Goal: Task Accomplishment & Management: Complete application form

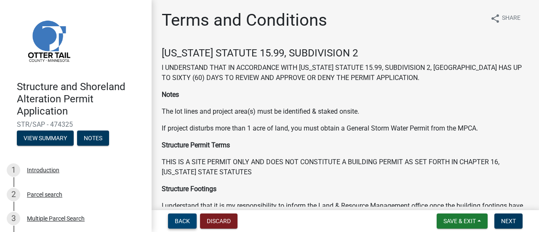
click at [179, 221] on span "Back" at bounding box center [182, 221] width 15 height 7
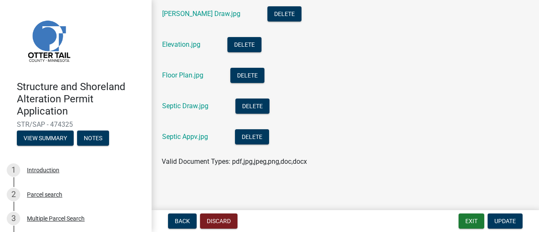
scroll to position [199, 0]
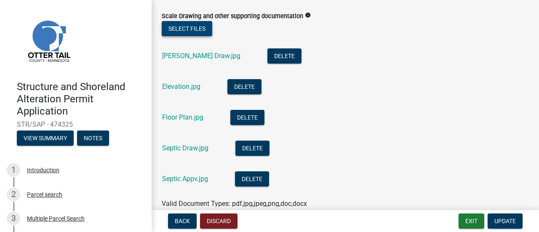
click at [183, 31] on button "Select files" at bounding box center [187, 28] width 51 height 15
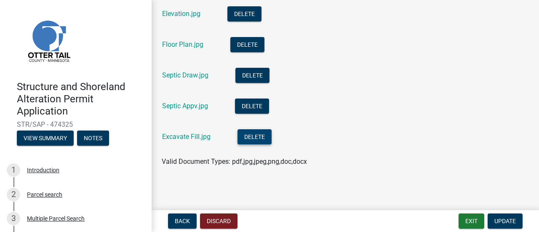
scroll to position [229, 0]
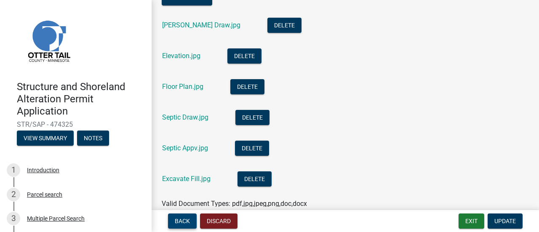
click at [180, 219] on span "Back" at bounding box center [182, 221] width 15 height 7
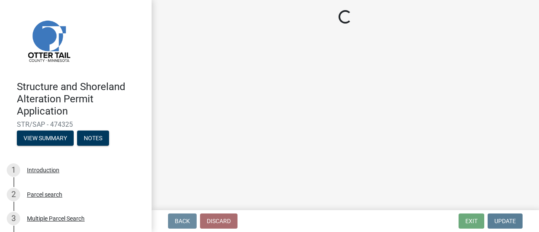
scroll to position [0, 0]
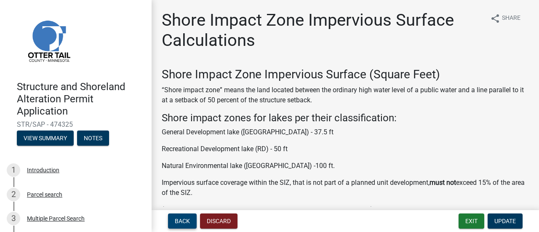
click at [180, 219] on span "Back" at bounding box center [182, 221] width 15 height 7
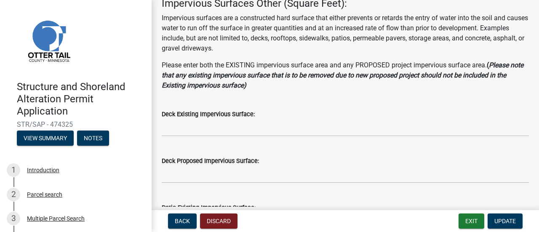
scroll to position [84, 0]
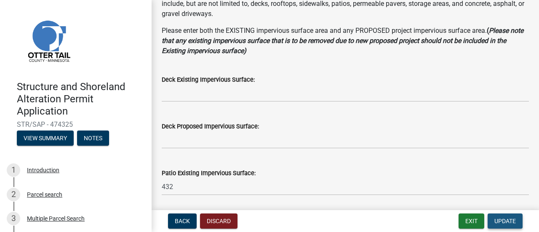
click at [498, 222] on span "Update" at bounding box center [504, 221] width 21 height 7
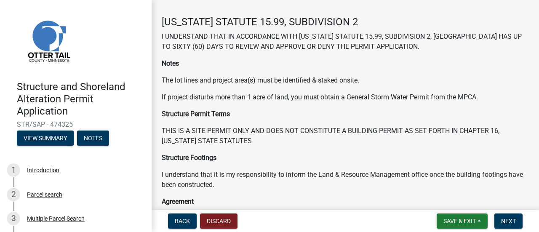
scroll to position [27, 0]
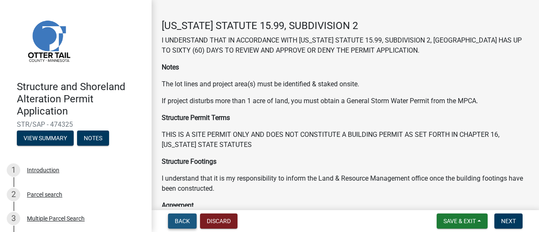
click at [175, 222] on span "Back" at bounding box center [182, 221] width 15 height 7
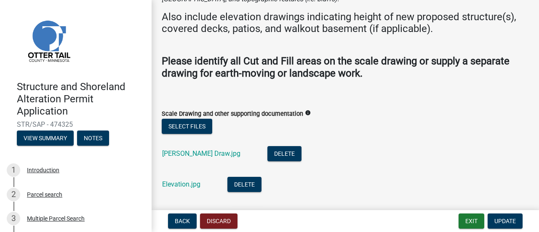
scroll to position [126, 0]
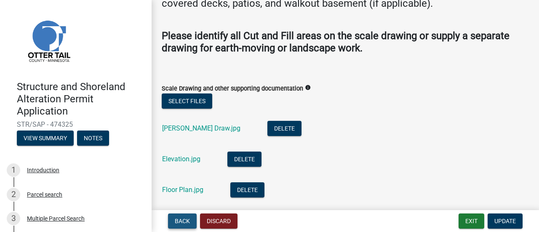
click at [181, 221] on span "Back" at bounding box center [182, 221] width 15 height 7
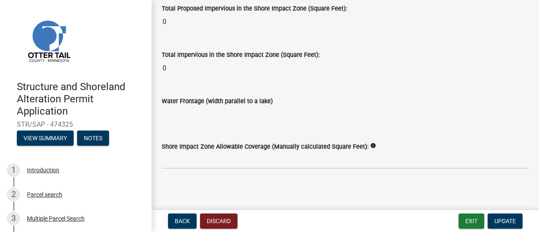
scroll to position [1212, 0]
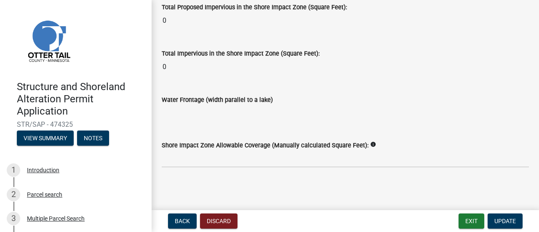
click at [178, 229] on nav "Back Discard Exit Update" at bounding box center [345, 221] width 387 height 22
click at [181, 222] on span "Back" at bounding box center [182, 221] width 15 height 7
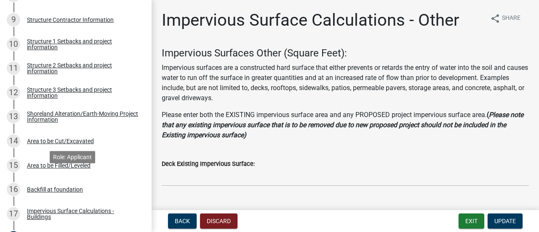
scroll to position [381, 0]
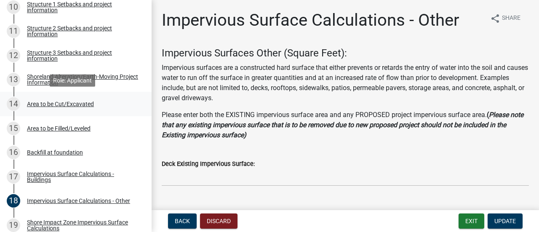
click at [71, 107] on div "Area to be Cut/Excavated" at bounding box center [60, 104] width 67 height 6
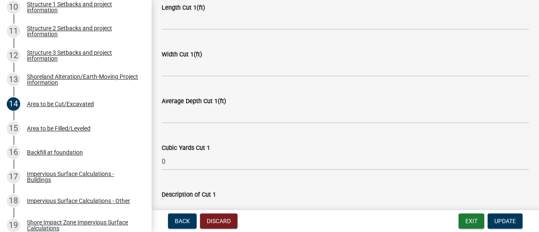
scroll to position [409, 0]
click at [264, 53] on div "Width Cut 1(ft)" at bounding box center [345, 54] width 367 height 10
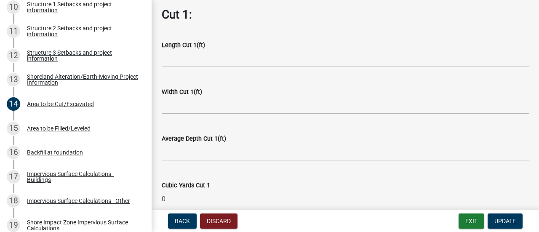
scroll to position [370, 0]
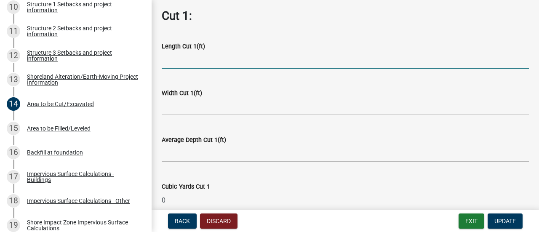
click at [259, 58] on input "text" at bounding box center [345, 59] width 367 height 17
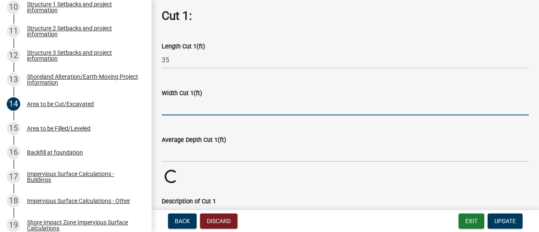
click at [217, 104] on input "text" at bounding box center [345, 106] width 367 height 17
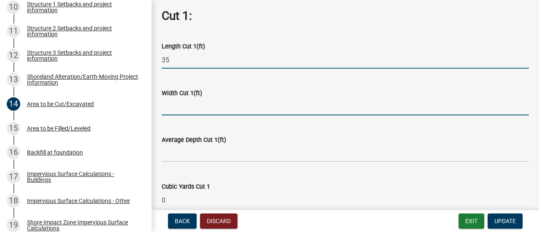
click at [176, 57] on input "35" at bounding box center [345, 59] width 367 height 17
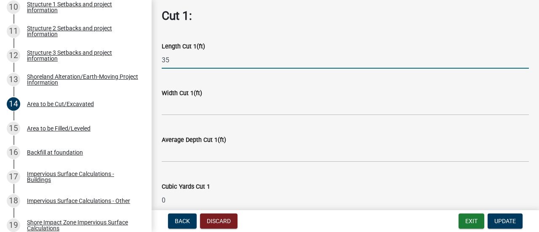
click at [176, 57] on input "35" at bounding box center [345, 59] width 367 height 17
type input "70"
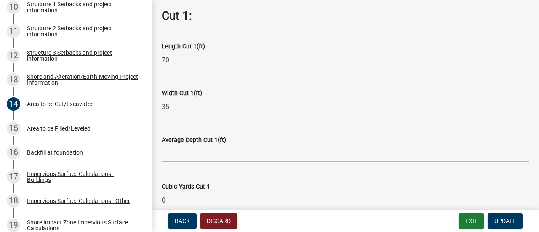
type input "35"
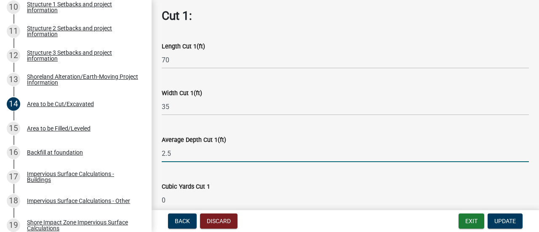
type input "2.5"
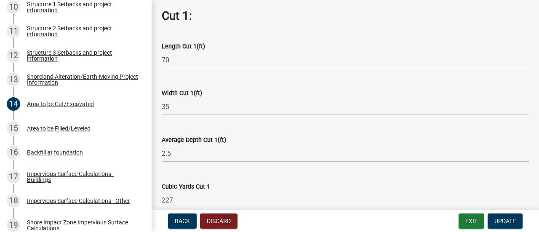
scroll to position [507, 0]
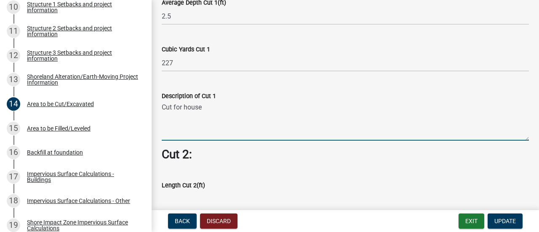
type textarea "Cut for house"
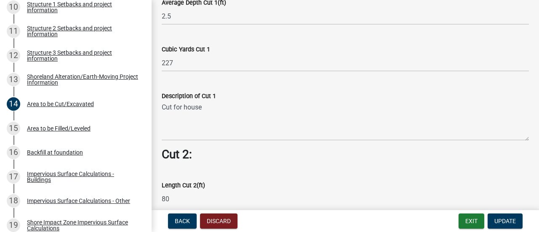
type input "80"
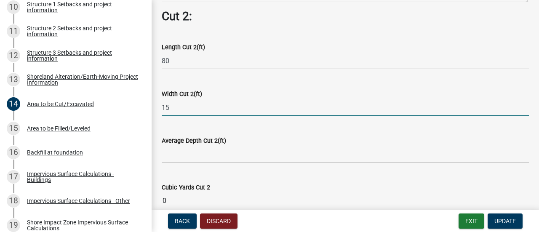
type input "15"
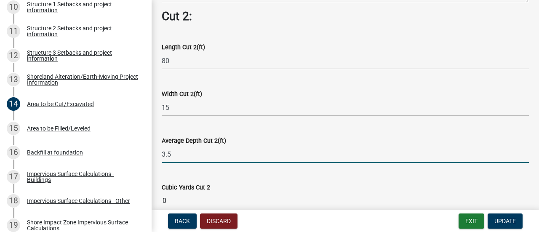
type input "3.5"
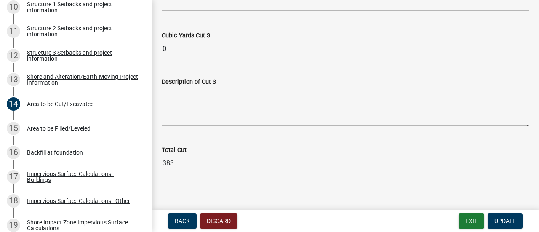
scroll to position [1072, 0]
type textarea "Extra Cut for Back of house"
click at [502, 223] on span "Update" at bounding box center [504, 221] width 21 height 7
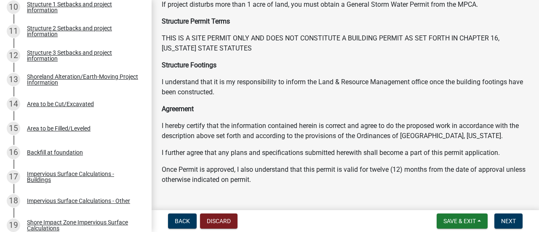
scroll to position [196, 0]
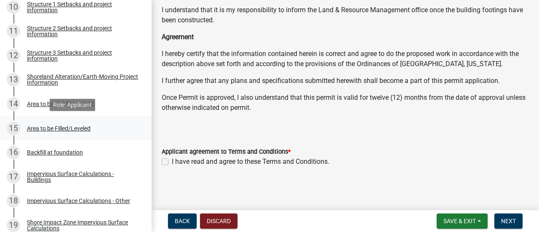
click at [71, 132] on div "15 Area to be Filled/Leveled" at bounding box center [72, 128] width 131 height 13
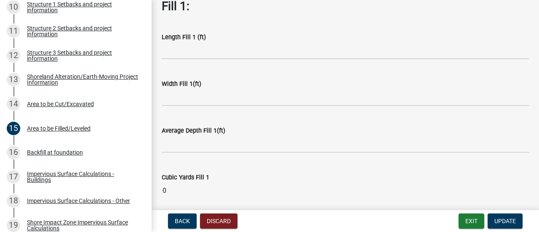
scroll to position [62, 0]
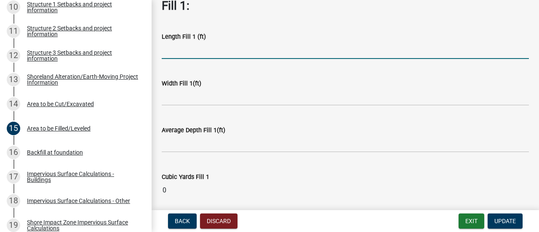
click at [213, 50] on input "text" at bounding box center [345, 50] width 367 height 17
type input "75"
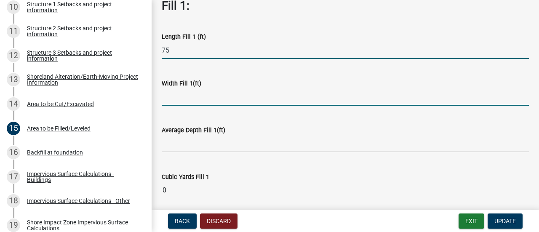
click at [183, 100] on input "text" at bounding box center [345, 96] width 367 height 17
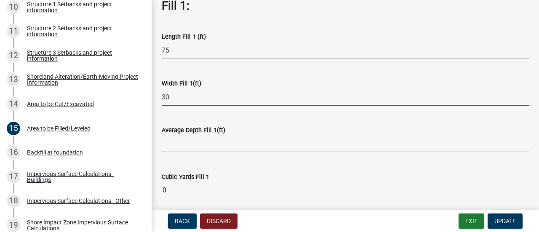
type input "30"
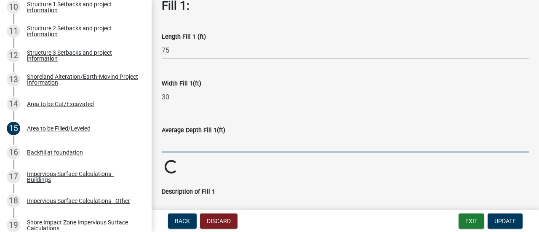
click at [191, 143] on input "text" at bounding box center [345, 143] width 367 height 17
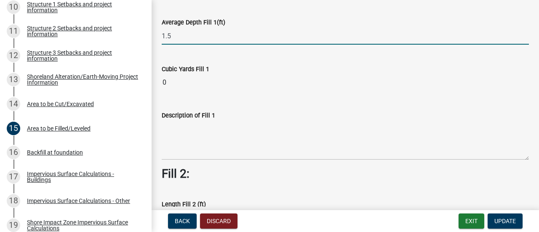
scroll to position [171, 0]
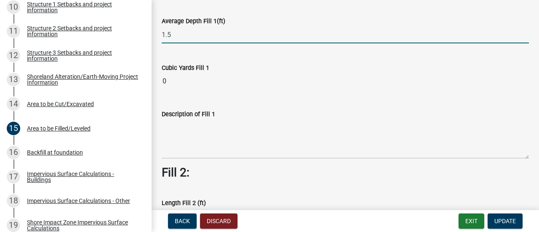
type input "1.5"
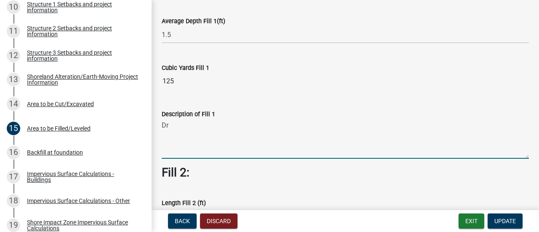
type textarea "D"
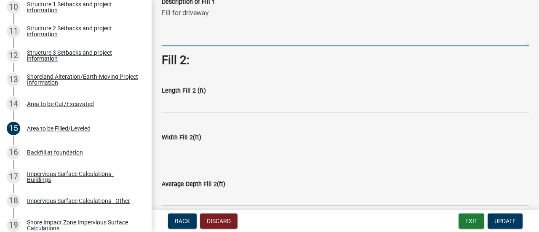
scroll to position [280, 0]
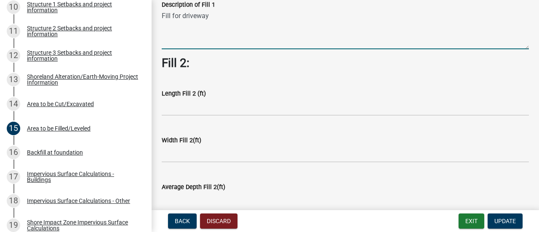
type textarea "Fill for driveway"
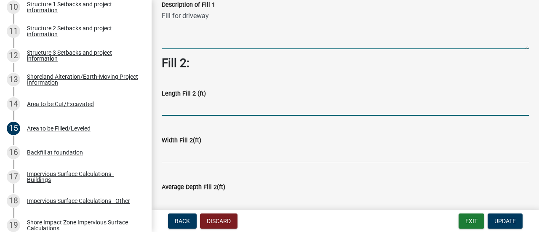
click at [184, 105] on input "text" at bounding box center [345, 106] width 367 height 17
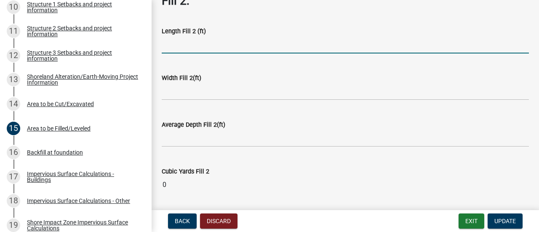
scroll to position [344, 0]
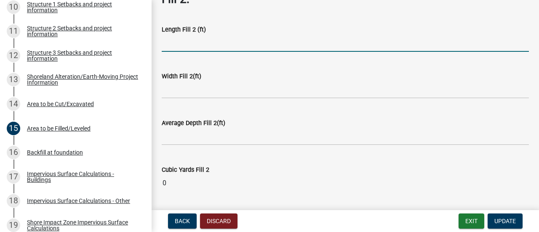
click at [177, 43] on input "text" at bounding box center [345, 43] width 367 height 17
click at [176, 46] on input "text" at bounding box center [345, 43] width 367 height 17
type input "1"
type input "70"
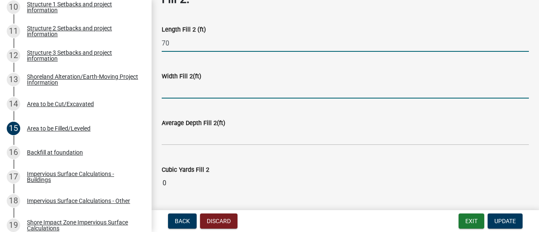
click at [179, 91] on input "text" at bounding box center [345, 89] width 367 height 17
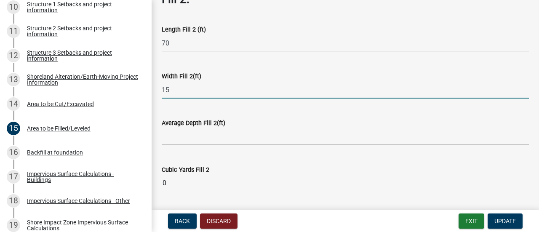
type input "15"
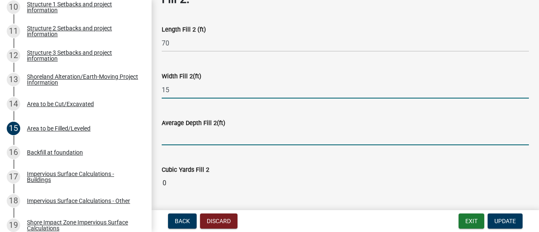
click at [190, 139] on input "text" at bounding box center [345, 136] width 367 height 17
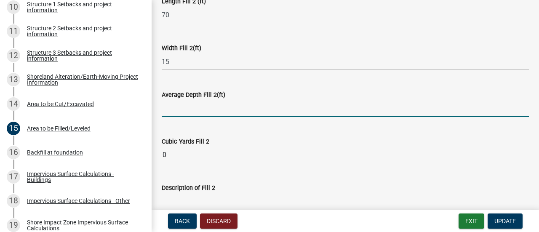
scroll to position [375, 0]
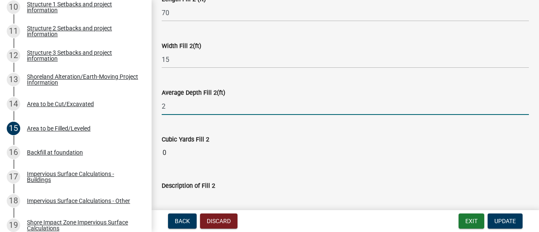
click at [225, 96] on div "Average Depth Fill 2(ft)" at bounding box center [345, 93] width 367 height 10
click at [169, 111] on input "2" at bounding box center [345, 106] width 367 height 17
type input "2.67"
click at [213, 141] on wm-data-entity-input-list "Fill 1: Length Fill 1 (ft) 75 Width Fill 1(ft) 30 Average Depth Fill 1(ft) 1.5 …" at bounding box center [345, 122] width 367 height 873
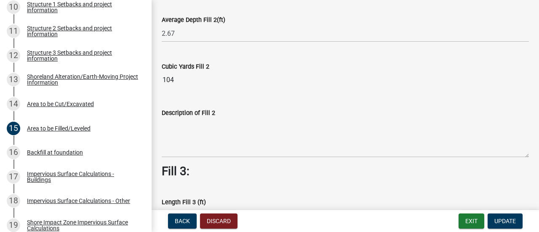
scroll to position [448, 0]
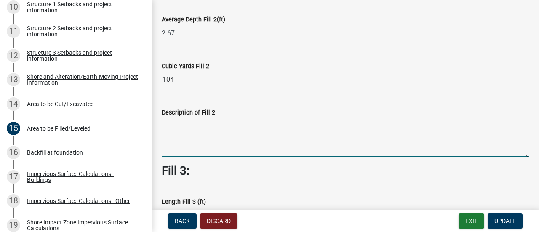
click at [184, 143] on textarea "Description of Fill 2" at bounding box center [345, 137] width 367 height 40
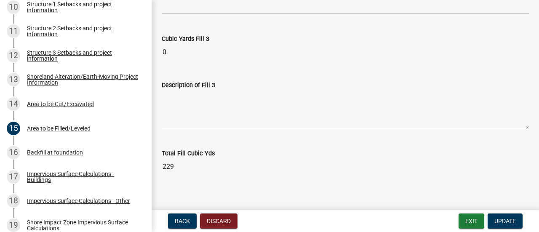
scroll to position [758, 0]
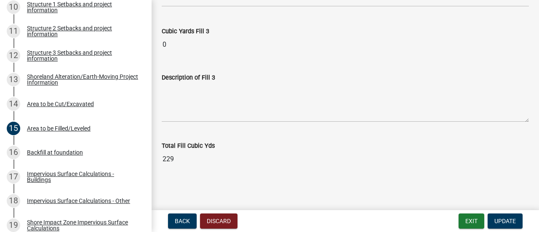
type textarea "Misc fill for north of driveway along existing shed and parking."
click at [227, 173] on wm-data-entity-input "Total Fill Cubic Yds 229" at bounding box center [345, 152] width 367 height 46
click at [498, 222] on span "Update" at bounding box center [504, 221] width 21 height 7
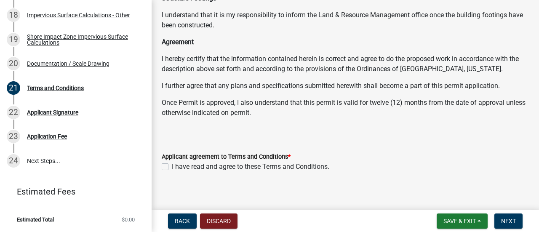
scroll to position [196, 0]
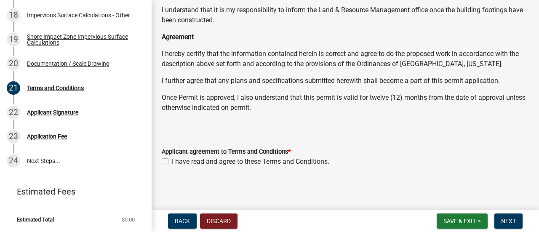
click at [172, 160] on label "I have read and agree to these Terms and Conditions." at bounding box center [250, 162] width 157 height 10
click at [172, 160] on input "I have read and agree to these Terms and Conditions." at bounding box center [174, 159] width 5 height 5
checkbox input "true"
click at [514, 221] on span "Next" at bounding box center [508, 221] width 15 height 7
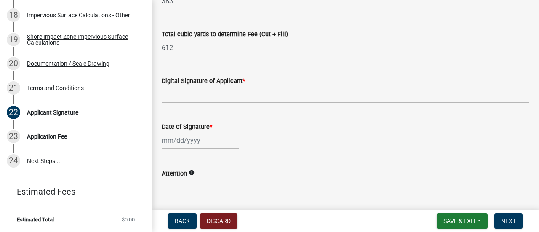
scroll to position [184, 0]
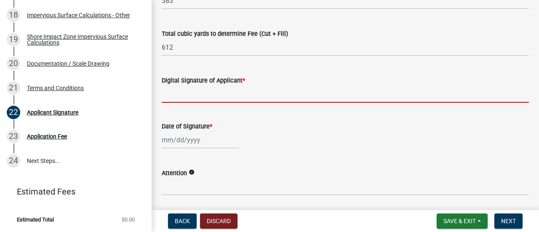
click at [248, 98] on input "Digital Signature of Applicant *" at bounding box center [345, 93] width 367 height 17
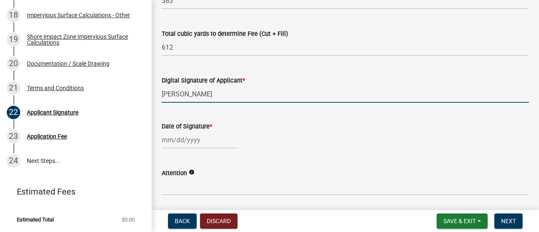
type input "Ronald Selzler"
click at [160, 138] on div "Date of Signature *" at bounding box center [345, 128] width 380 height 39
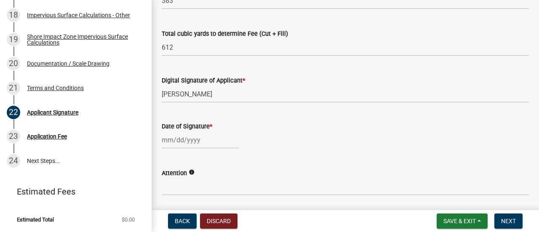
select select "9"
select select "2025"
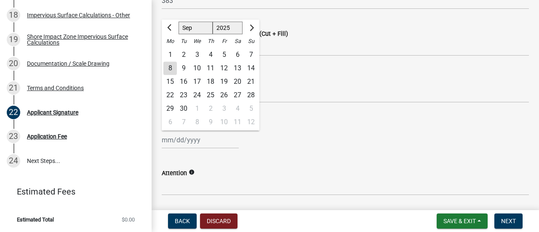
click at [162, 138] on div "Jan Feb Mar Apr May Jun Jul Aug Sep Oct Nov Dec 1525 1526 1527 1528 1529 1530 1…" at bounding box center [200, 139] width 77 height 17
click at [167, 68] on div "8" at bounding box center [169, 67] width 13 height 13
type input "09/08/2025"
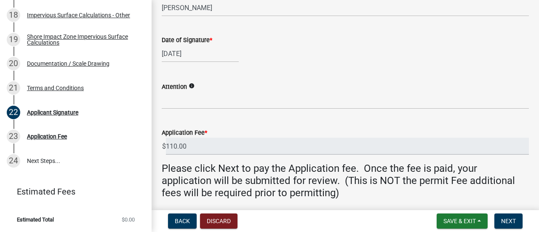
scroll to position [274, 0]
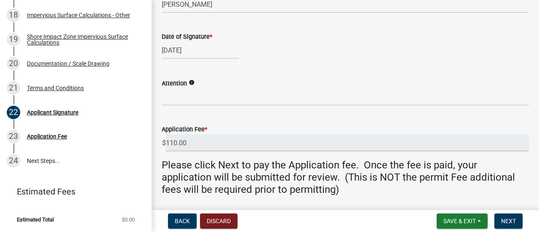
click at [192, 84] on icon "info" at bounding box center [192, 83] width 6 height 6
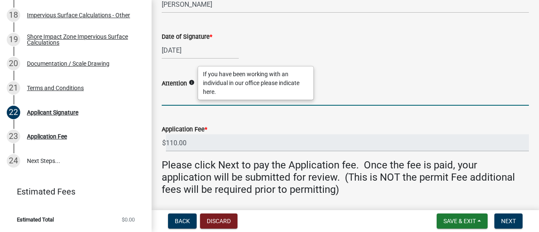
click at [175, 97] on input "Attention" at bounding box center [345, 96] width 367 height 17
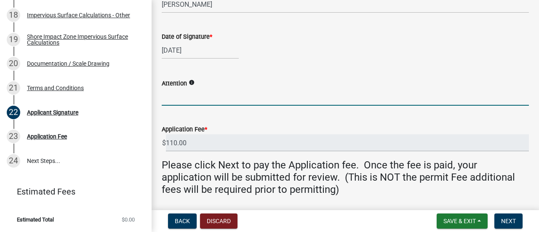
scroll to position [302, 0]
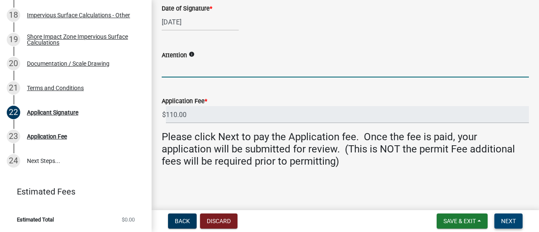
click at [515, 221] on span "Next" at bounding box center [508, 221] width 15 height 7
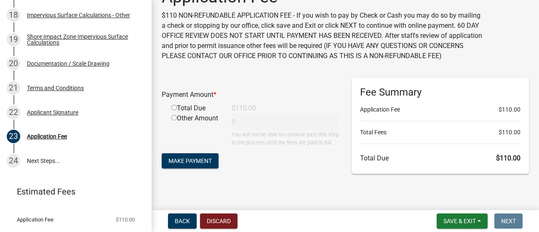
scroll to position [22, 0]
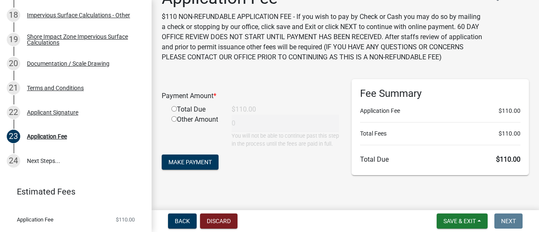
click at [173, 112] on input "radio" at bounding box center [173, 108] width 5 height 5
radio input "true"
type input "110"
click at [202, 165] on span "Make Payment" at bounding box center [189, 162] width 43 height 7
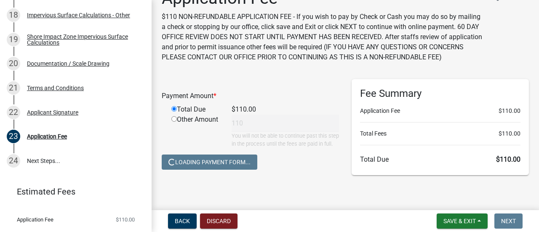
scroll to position [45, 0]
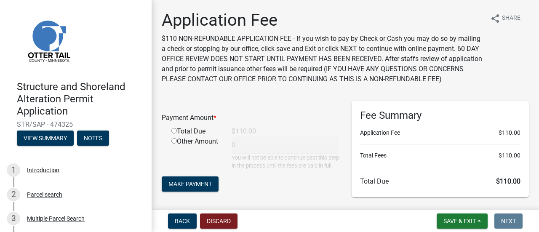
scroll to position [45, 0]
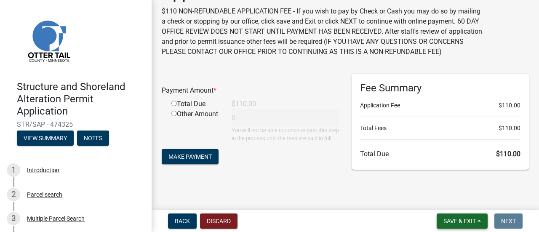
click at [477, 221] on button "Save & Exit" at bounding box center [461, 220] width 51 height 15
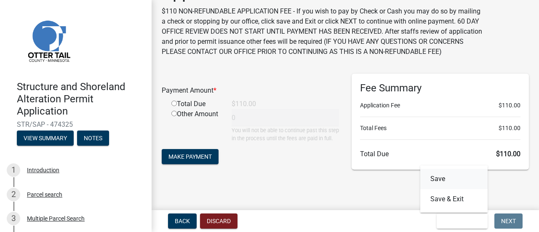
click at [435, 181] on button "Save" at bounding box center [453, 179] width 67 height 20
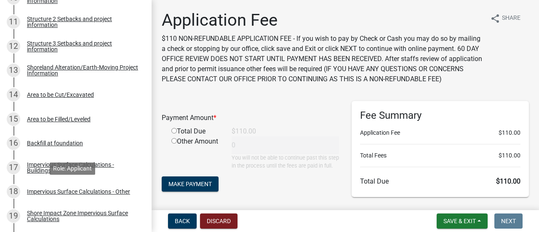
scroll to position [390, 0]
click at [52, 117] on div "Area to be Filled/Leveled" at bounding box center [59, 120] width 64 height 6
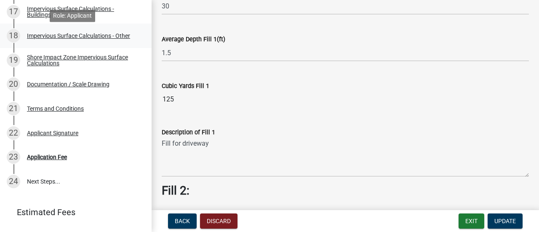
scroll to position [586, 0]
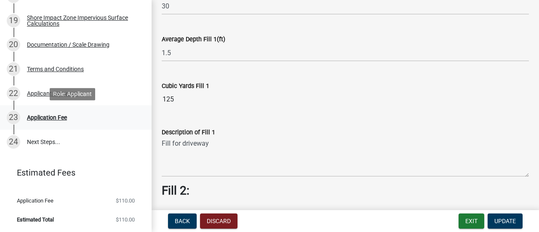
click at [36, 119] on div "Application Fee" at bounding box center [47, 117] width 40 height 6
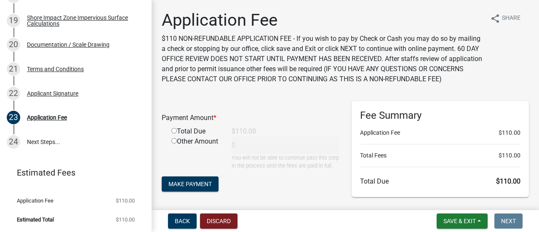
click at [173, 133] on input "radio" at bounding box center [173, 130] width 5 height 5
radio input "true"
type input "110"
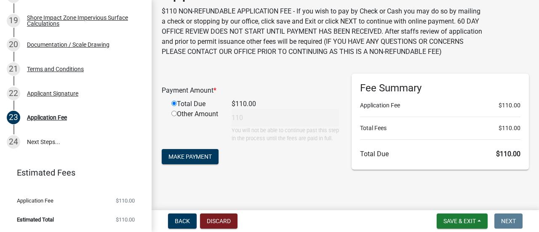
scroll to position [45, 0]
drag, startPoint x: 180, startPoint y: 156, endPoint x: 176, endPoint y: 180, distance: 23.8
click at [176, 180] on div "Application Fee $110 NON-REFUNDABLE APPLICATION FEE - If you wish to pay by Che…" at bounding box center [345, 82] width 380 height 199
click at [185, 154] on span "Make Payment" at bounding box center [189, 156] width 43 height 7
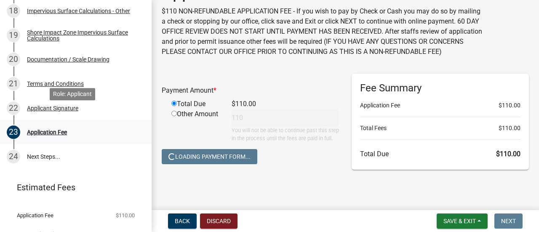
scroll to position [586, 0]
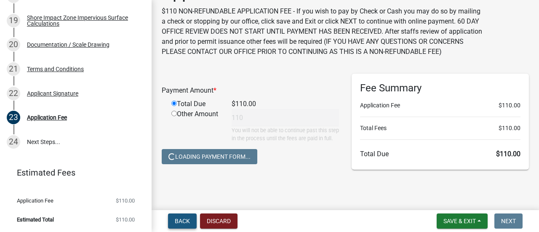
click at [181, 219] on span "Back" at bounding box center [182, 221] width 15 height 7
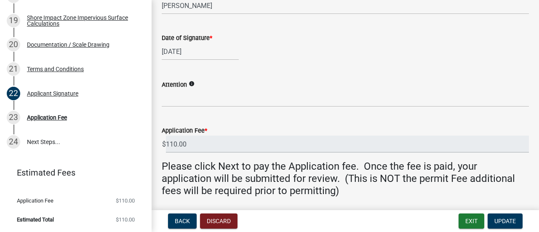
scroll to position [302, 0]
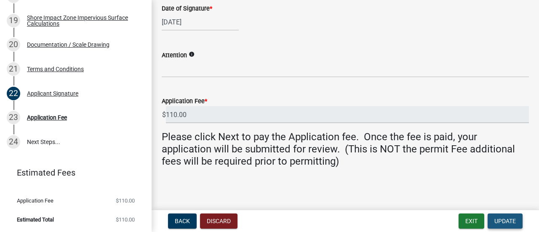
click at [499, 224] on span "Update" at bounding box center [504, 221] width 21 height 7
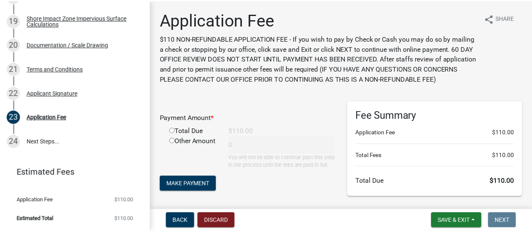
scroll to position [45, 0]
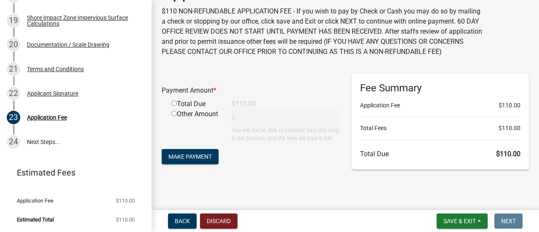
click at [175, 101] on input "radio" at bounding box center [173, 103] width 5 height 5
radio input "true"
type input "110"
click at [192, 155] on span "Make Payment" at bounding box center [189, 156] width 43 height 7
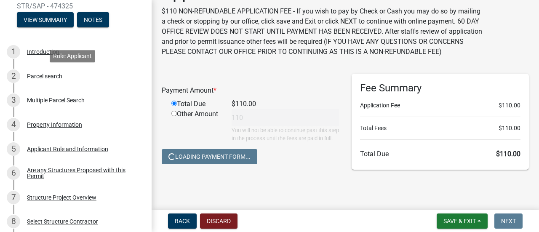
scroll to position [0, 0]
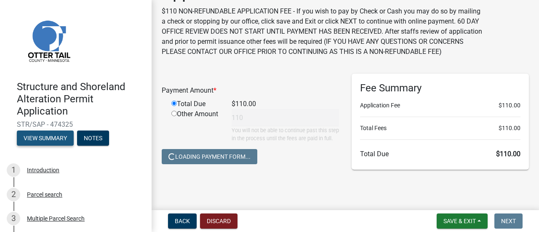
drag, startPoint x: 48, startPoint y: 135, endPoint x: 40, endPoint y: 135, distance: 8.4
click at [40, 135] on button "View Summary" at bounding box center [45, 137] width 57 height 15
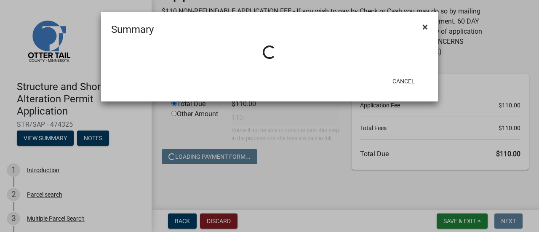
click at [427, 25] on span "×" at bounding box center [424, 27] width 5 height 12
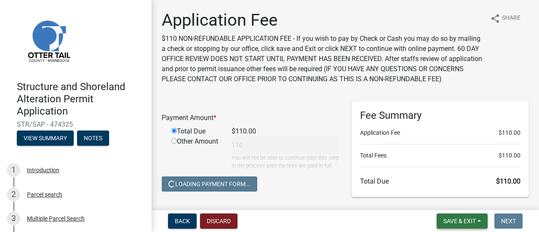
click at [472, 222] on span "Save & Exit" at bounding box center [459, 221] width 32 height 7
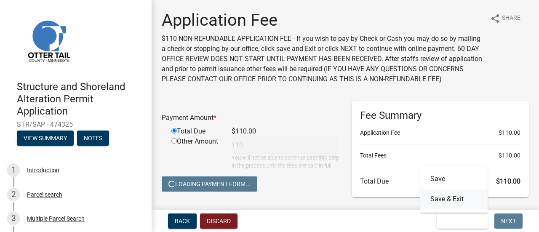
click at [458, 196] on button "Save & Exit" at bounding box center [453, 199] width 67 height 20
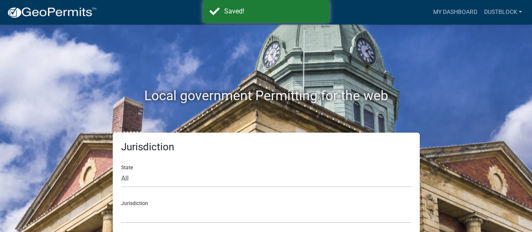
scroll to position [7, 0]
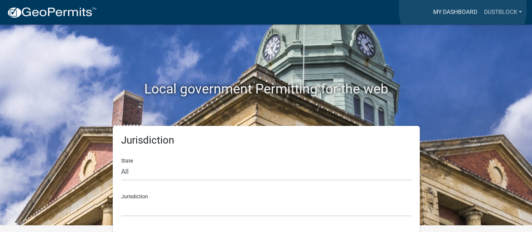
click at [463, 8] on link "My Dashboard" at bounding box center [455, 12] width 51 height 16
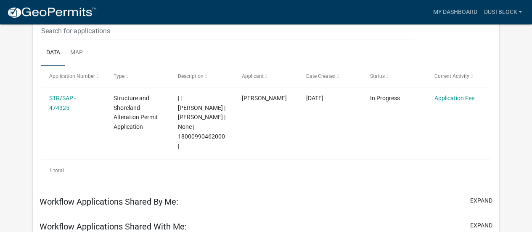
scroll to position [133, 0]
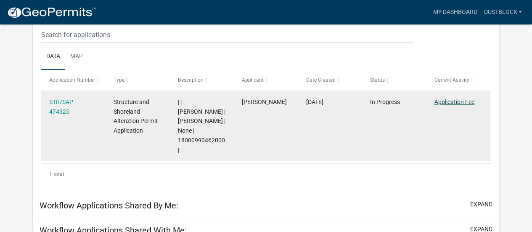
click at [449, 101] on link "Application Fee" at bounding box center [455, 101] width 40 height 7
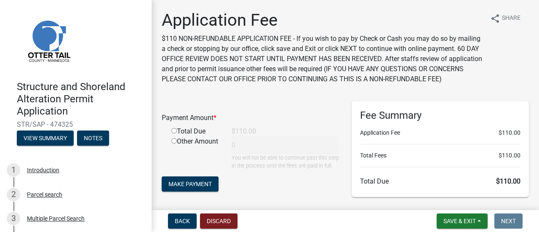
scroll to position [45, 0]
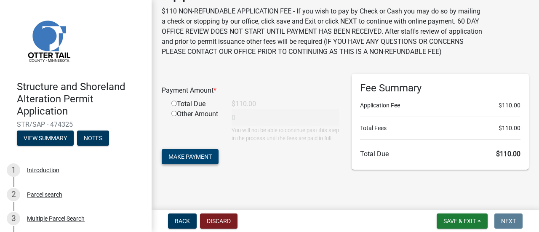
click at [195, 156] on span "Make Payment" at bounding box center [189, 156] width 43 height 7
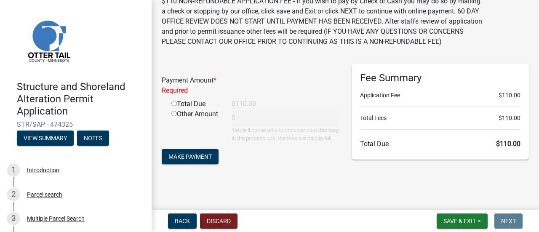
click at [174, 104] on input "radio" at bounding box center [173, 103] width 5 height 5
radio input "true"
type input "110"
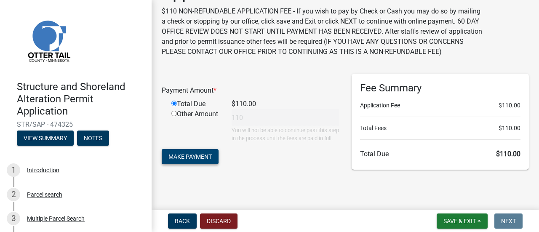
click at [186, 158] on span "Make Payment" at bounding box center [189, 156] width 43 height 7
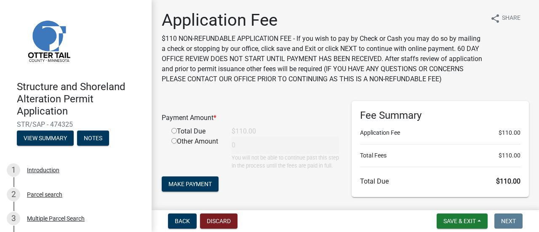
click at [170, 136] on div "Total Due" at bounding box center [195, 131] width 60 height 10
click at [176, 133] on input "radio" at bounding box center [173, 130] width 5 height 5
radio input "true"
type input "110"
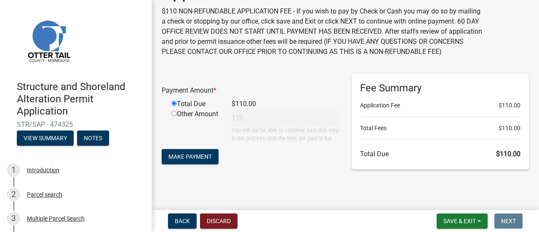
scroll to position [39, 0]
click at [192, 160] on span "Make Payment" at bounding box center [189, 156] width 43 height 7
